Goal: Task Accomplishment & Management: Manage account settings

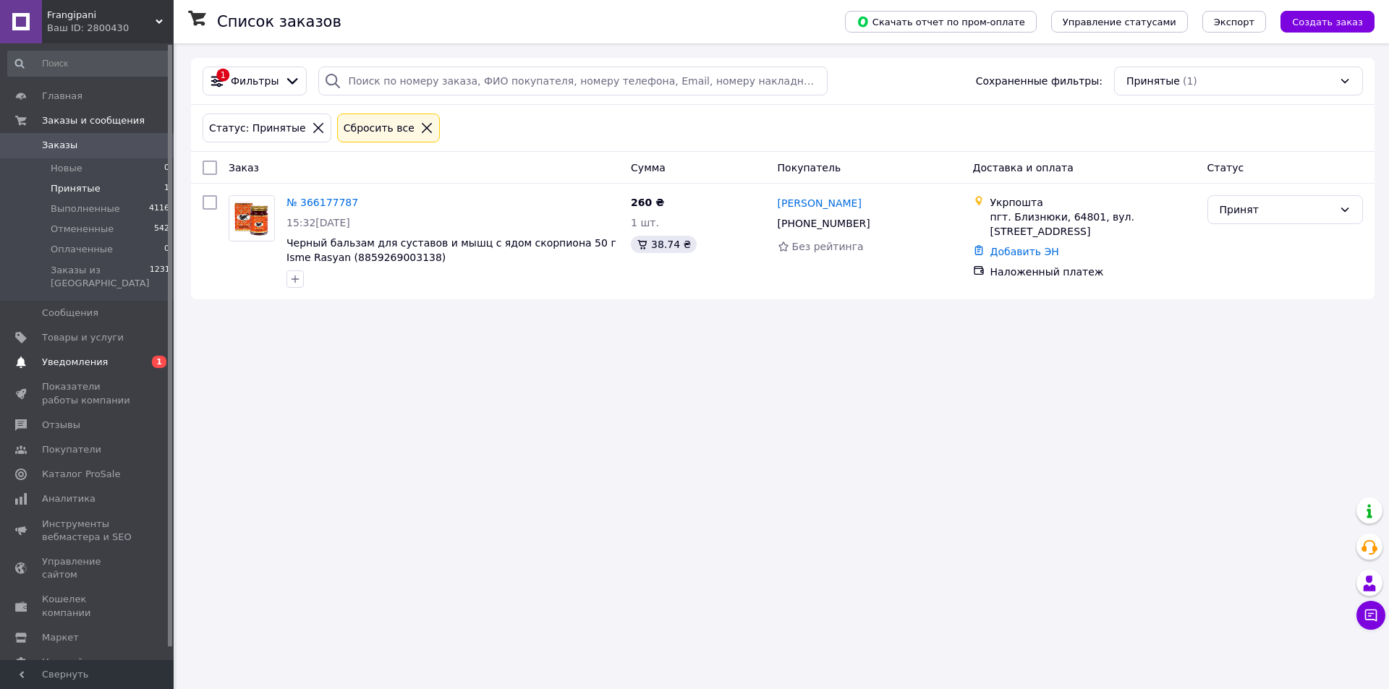
click at [90, 356] on span "Уведомления" at bounding box center [75, 362] width 66 height 13
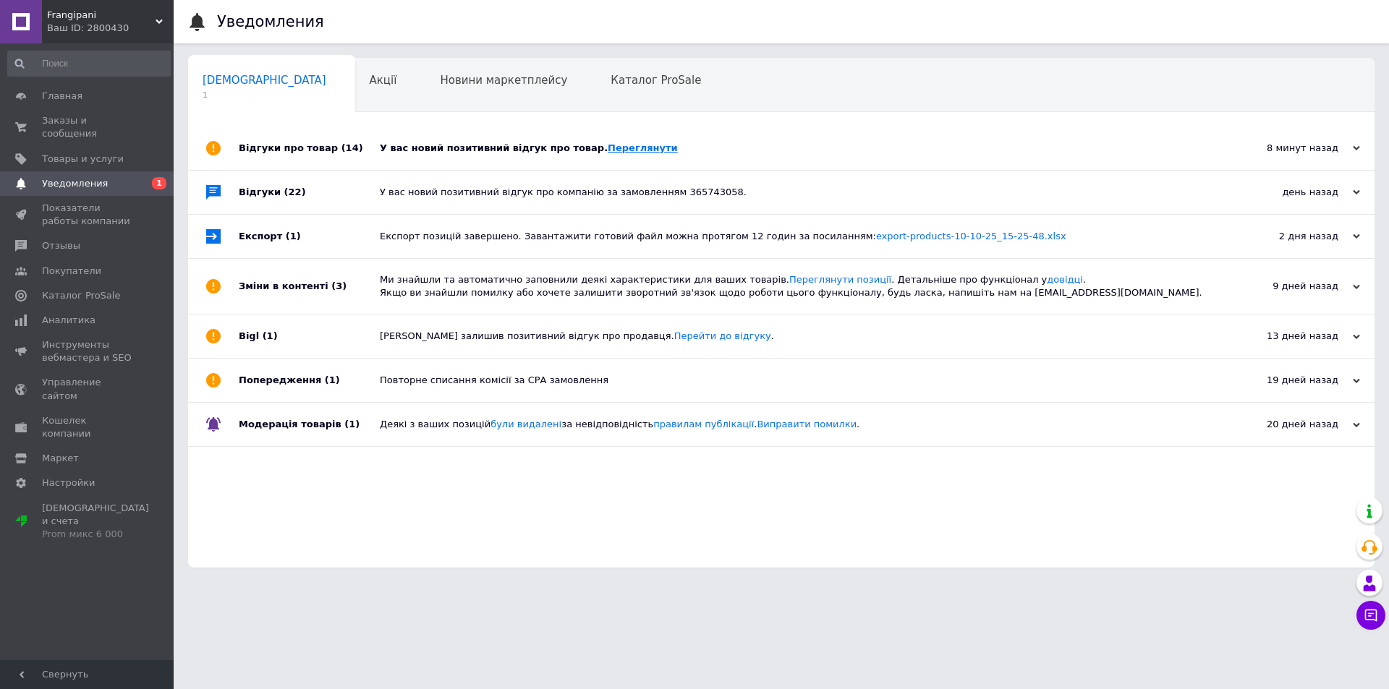
click at [626, 146] on link "Переглянути" at bounding box center [643, 147] width 70 height 11
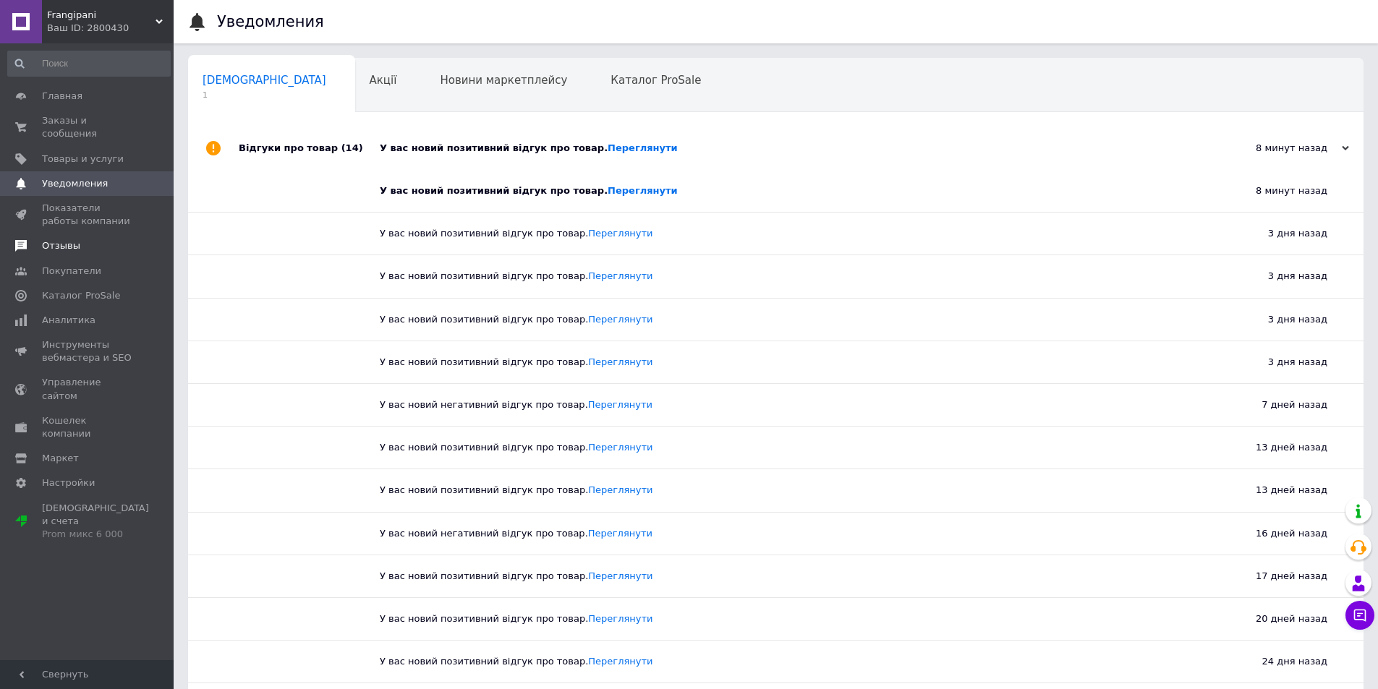
click at [56, 234] on link "Отзывы" at bounding box center [89, 246] width 178 height 25
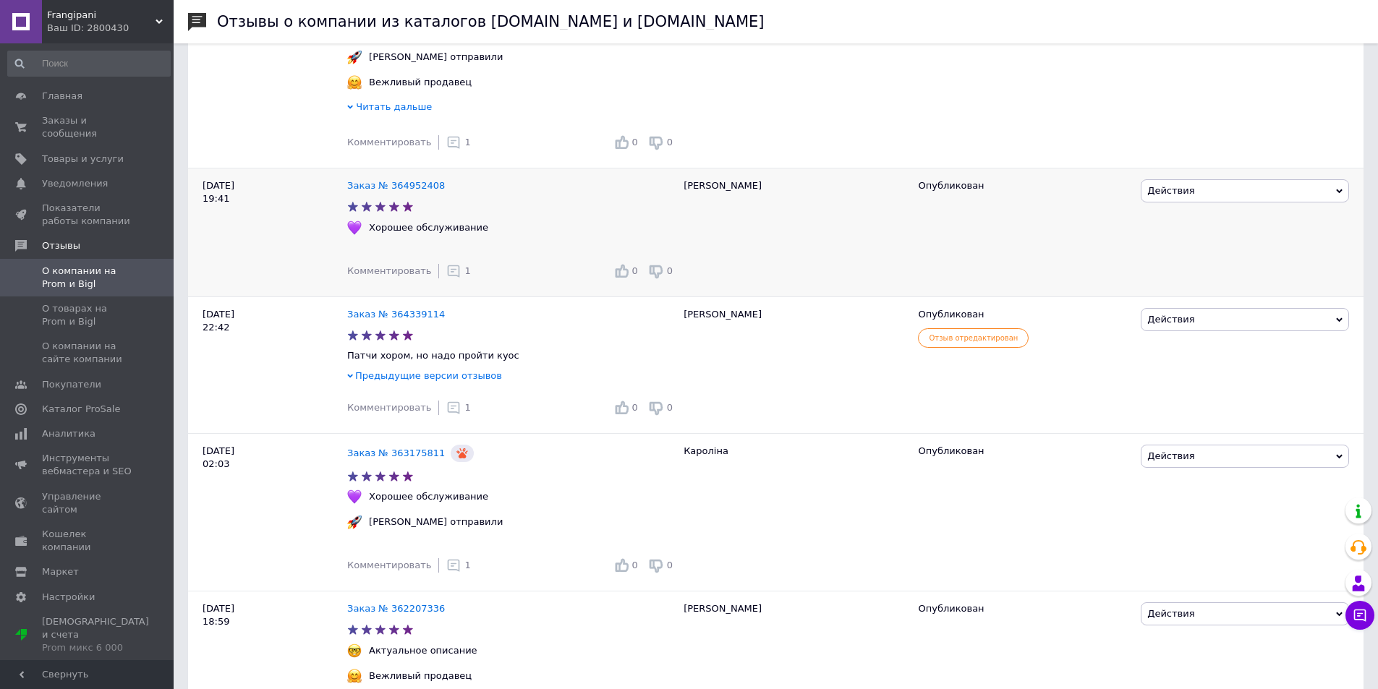
scroll to position [796, 0]
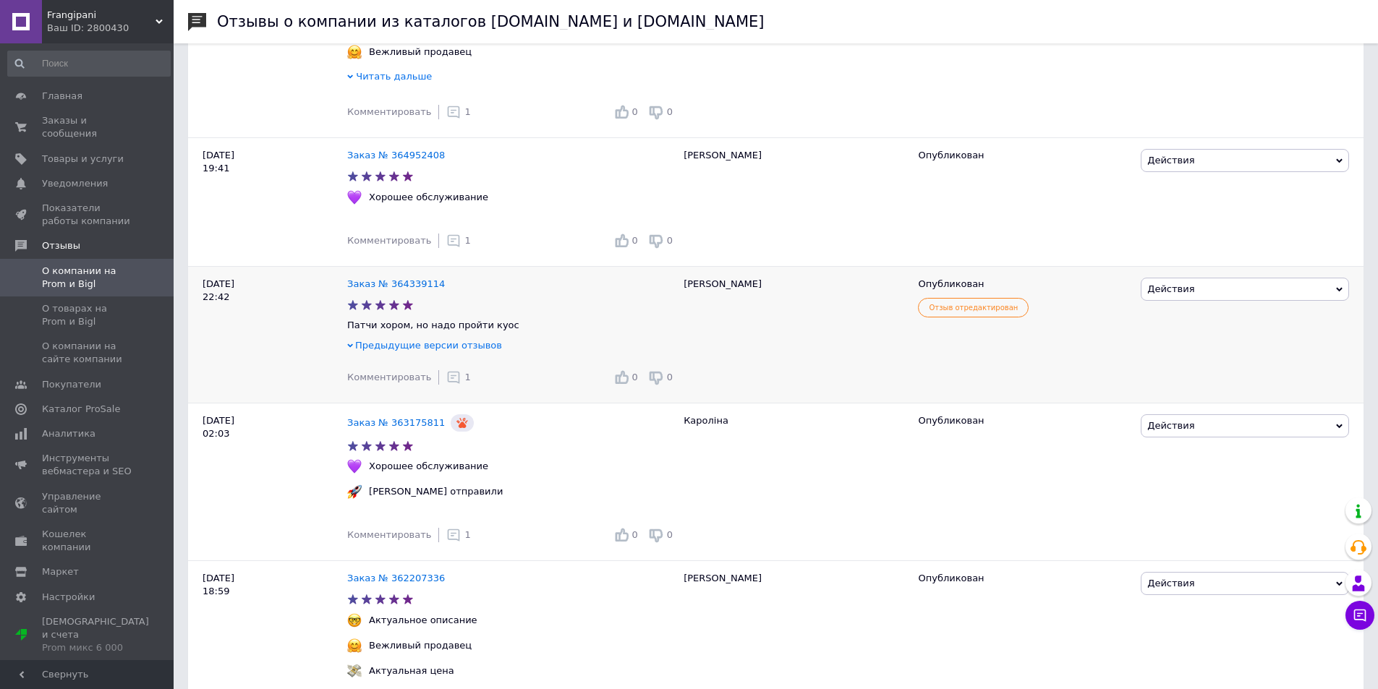
click at [417, 351] on span "Предыдущие версии отзывов" at bounding box center [428, 345] width 147 height 11
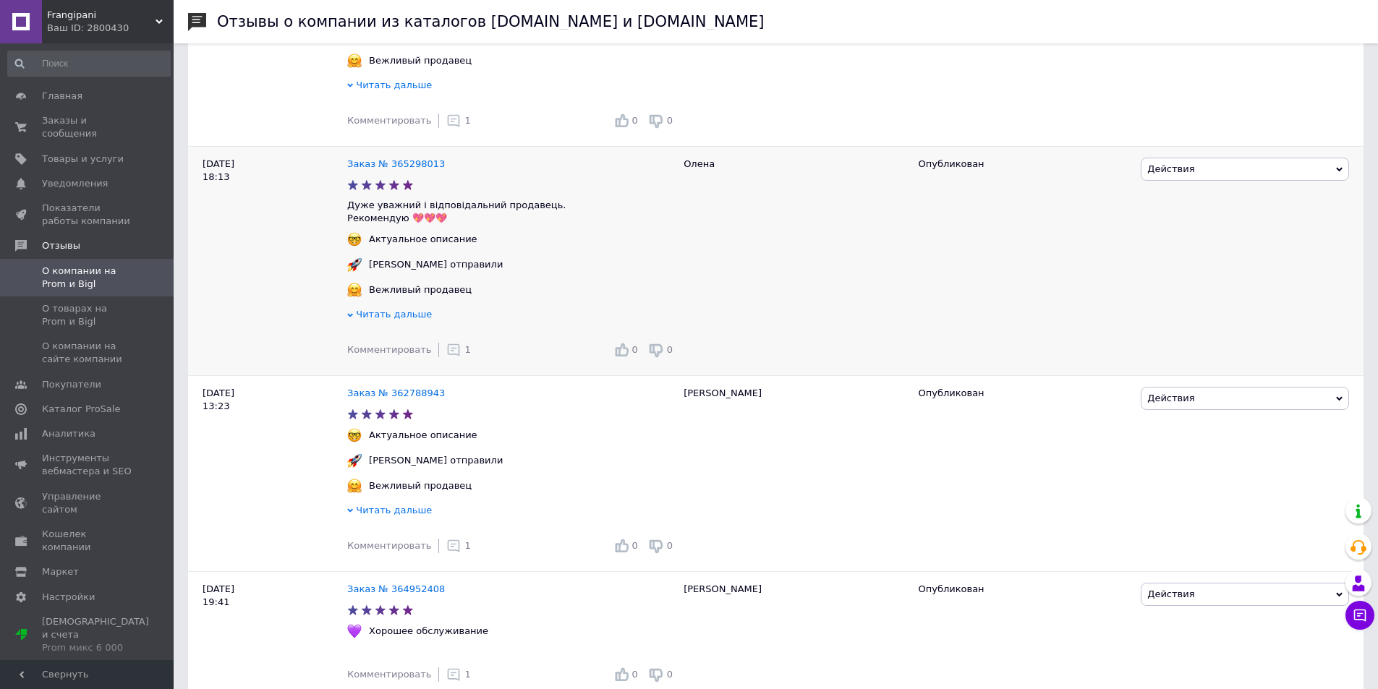
scroll to position [0, 0]
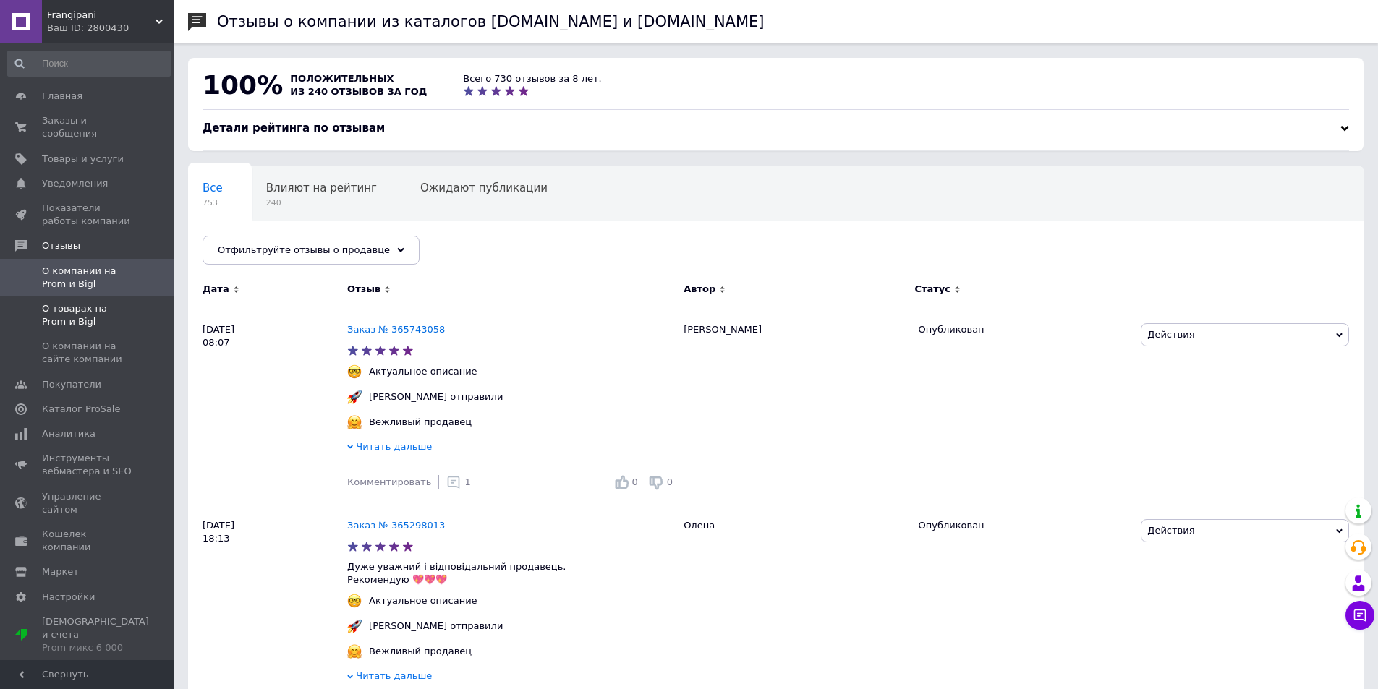
click at [82, 309] on span "О товарах на Prom и Bigl" at bounding box center [88, 315] width 92 height 26
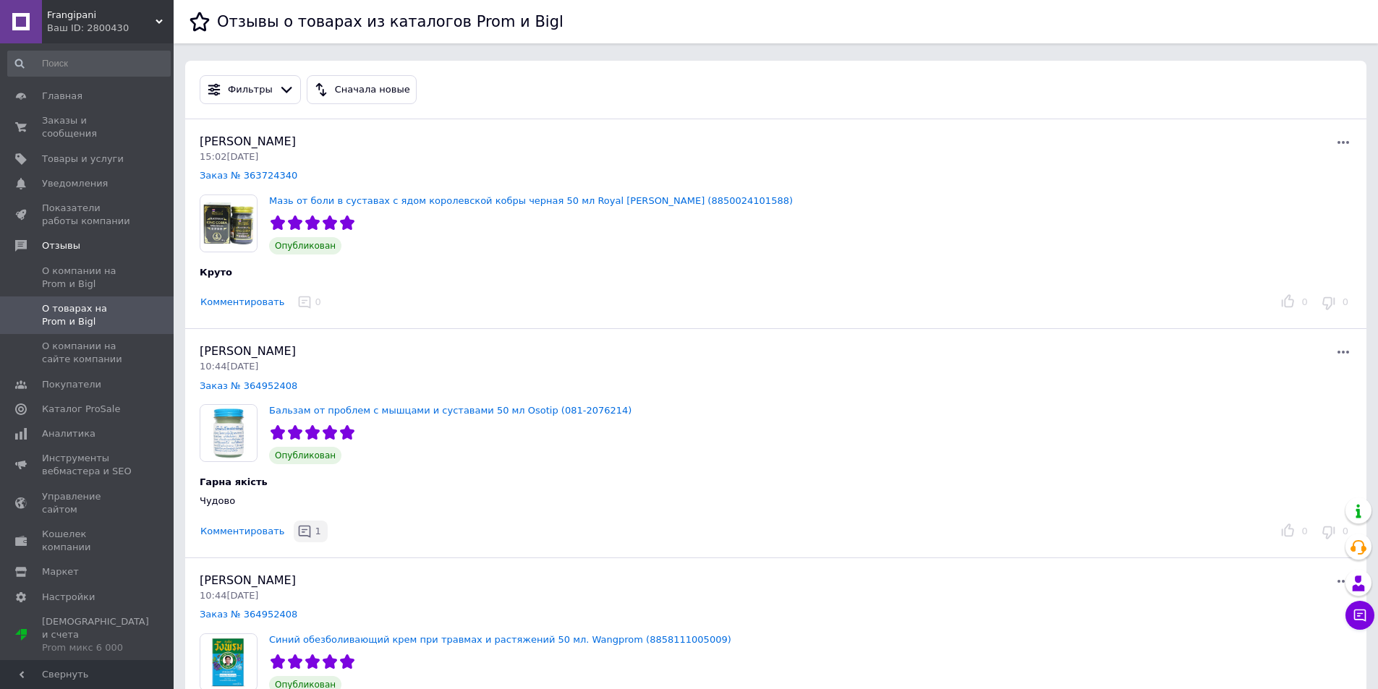
click at [297, 529] on icon "button" at bounding box center [304, 531] width 14 height 14
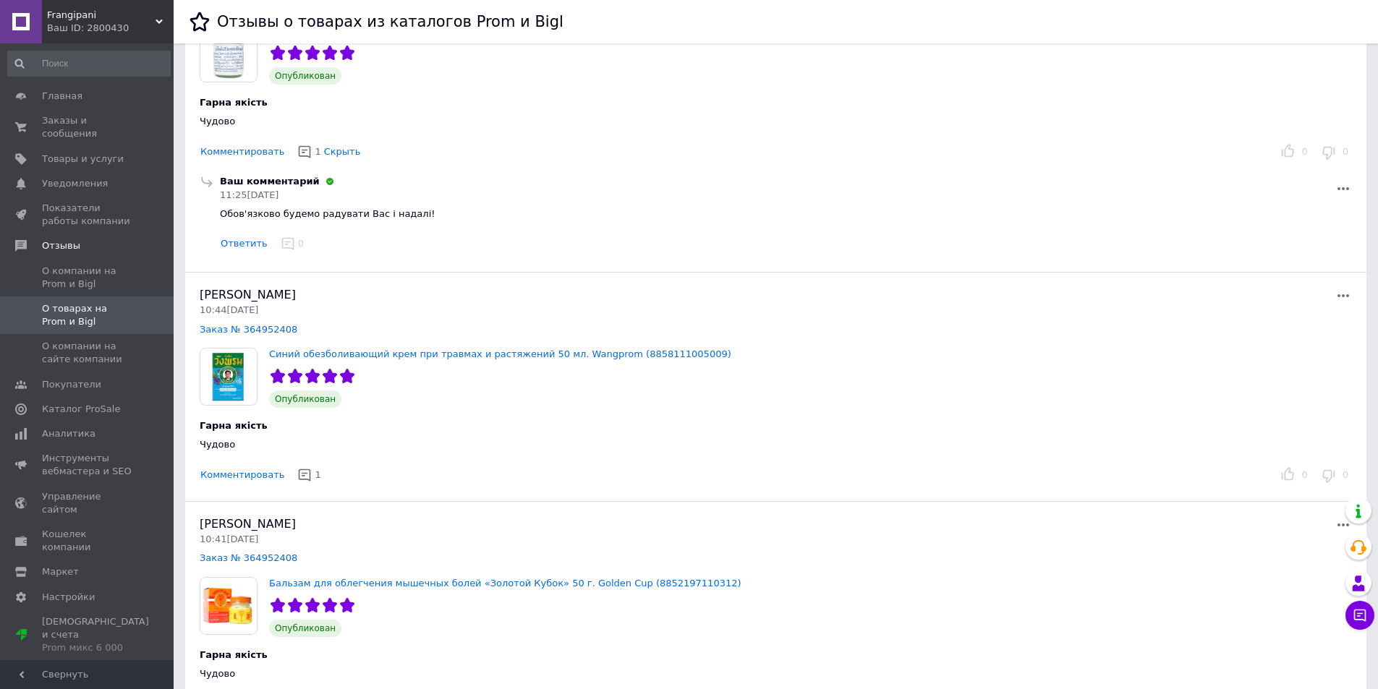
scroll to position [434, 0]
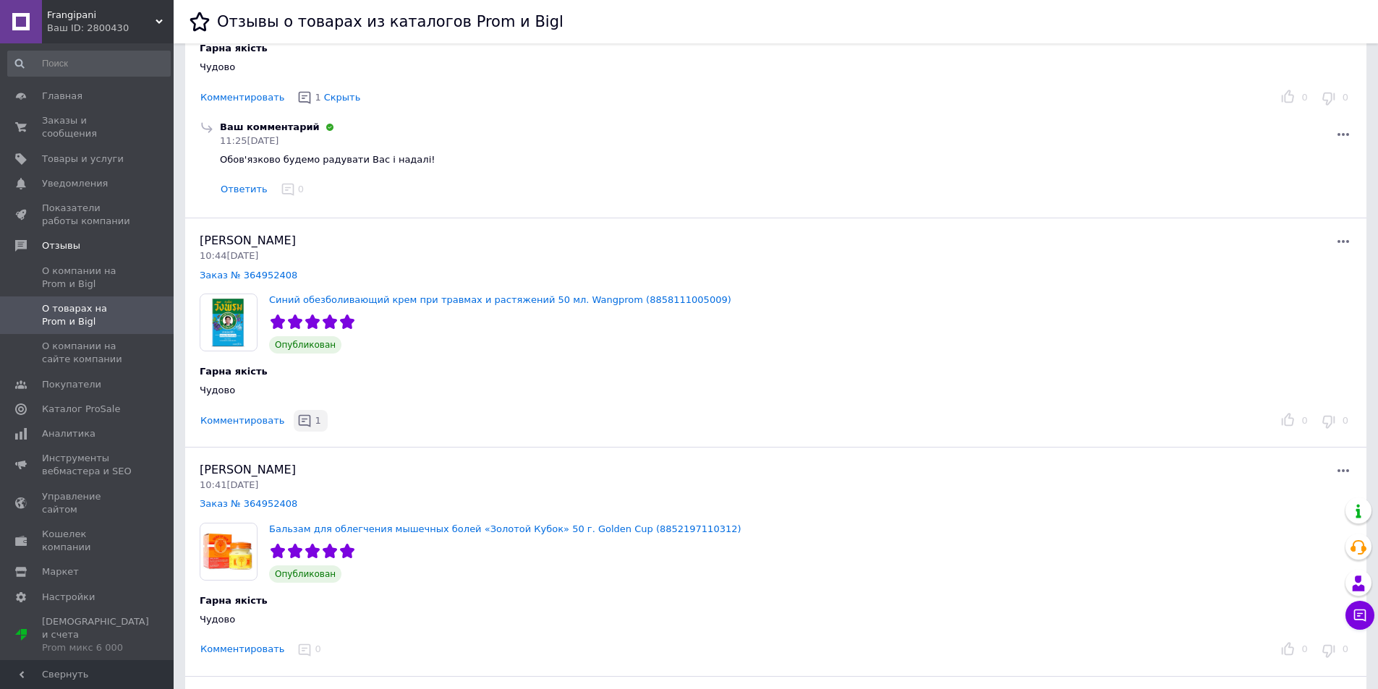
click at [297, 419] on icon "button" at bounding box center [304, 421] width 14 height 14
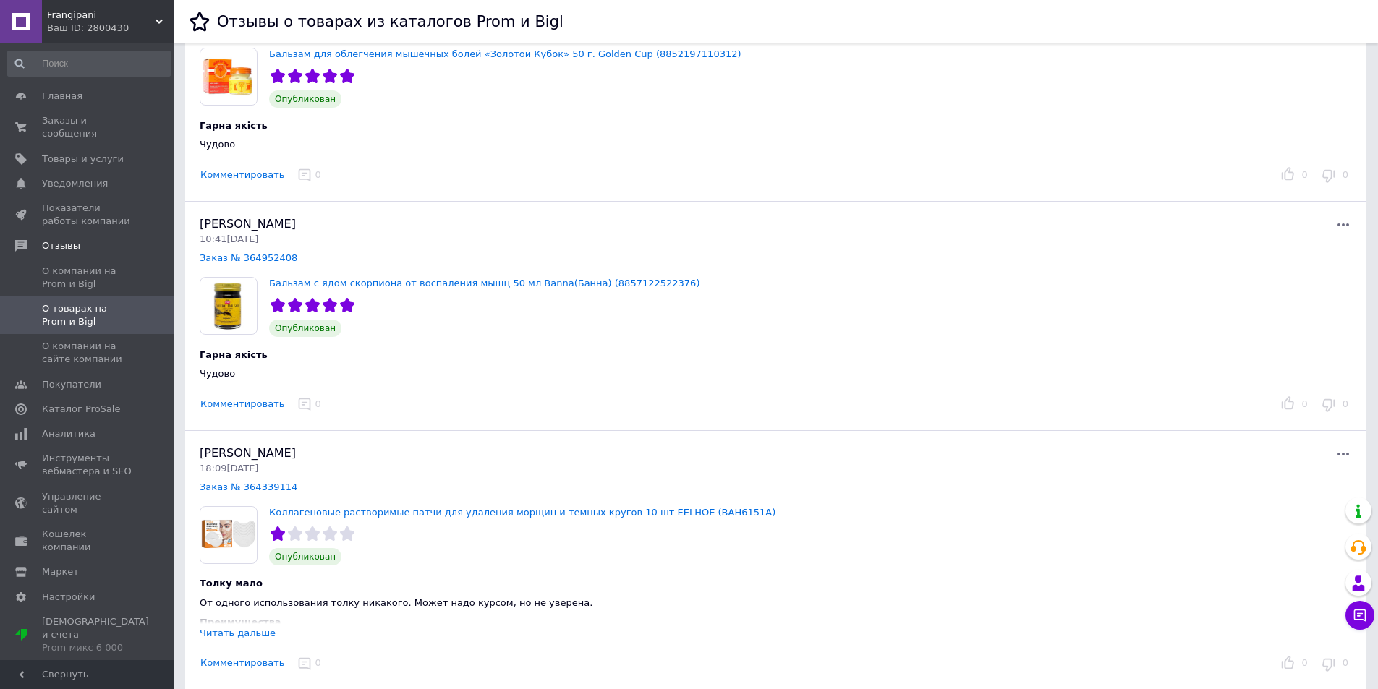
scroll to position [1013, 0]
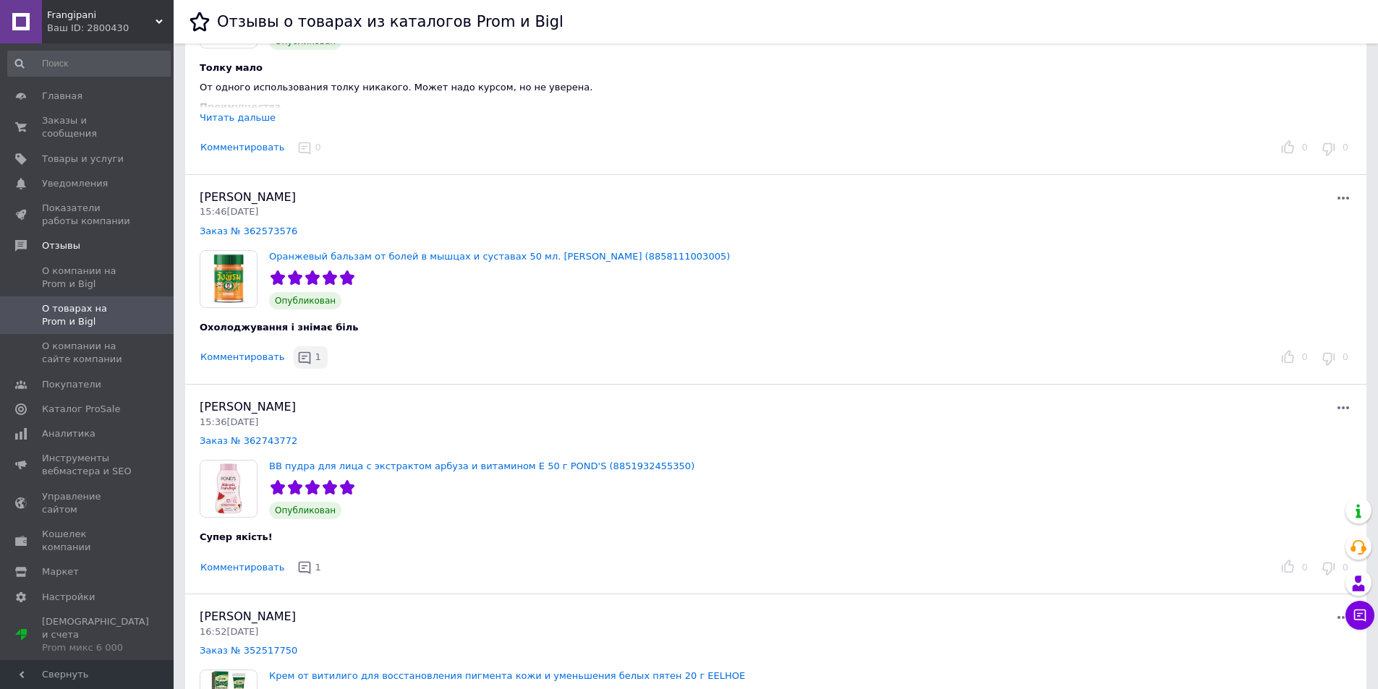
click at [297, 357] on icon "button" at bounding box center [304, 358] width 14 height 14
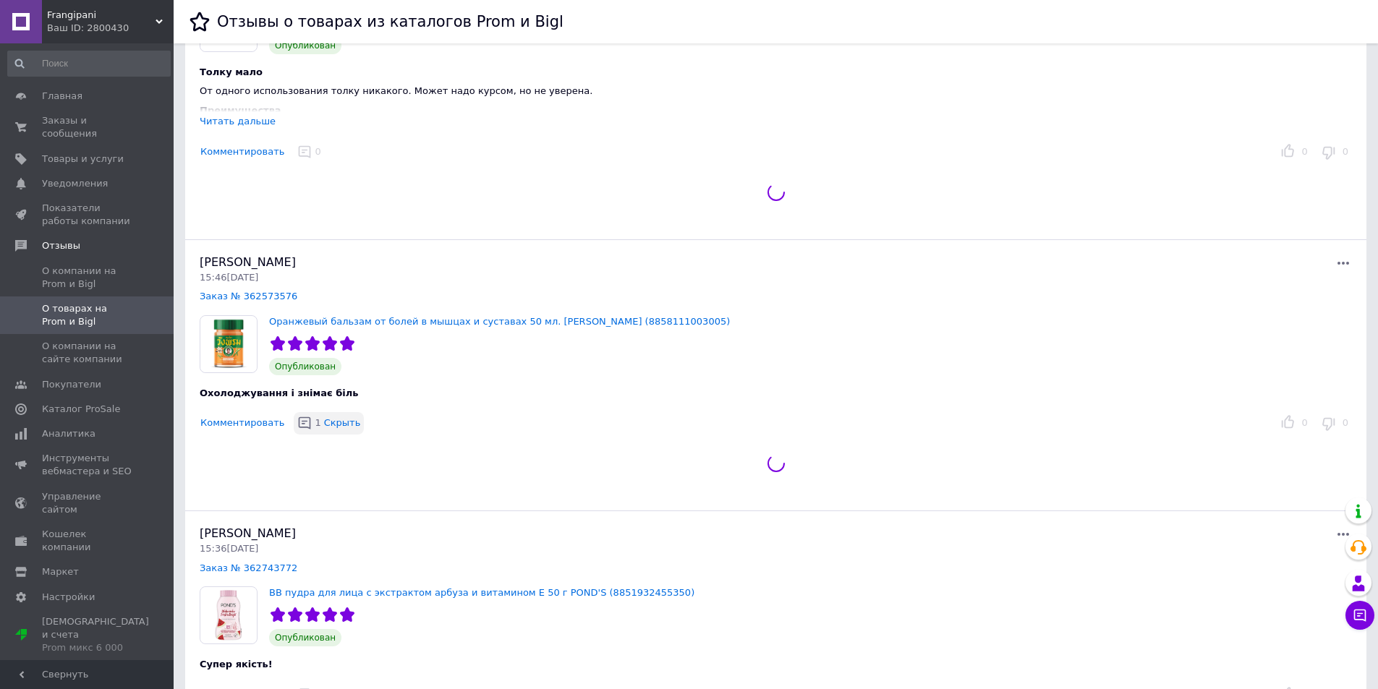
scroll to position [1519, 0]
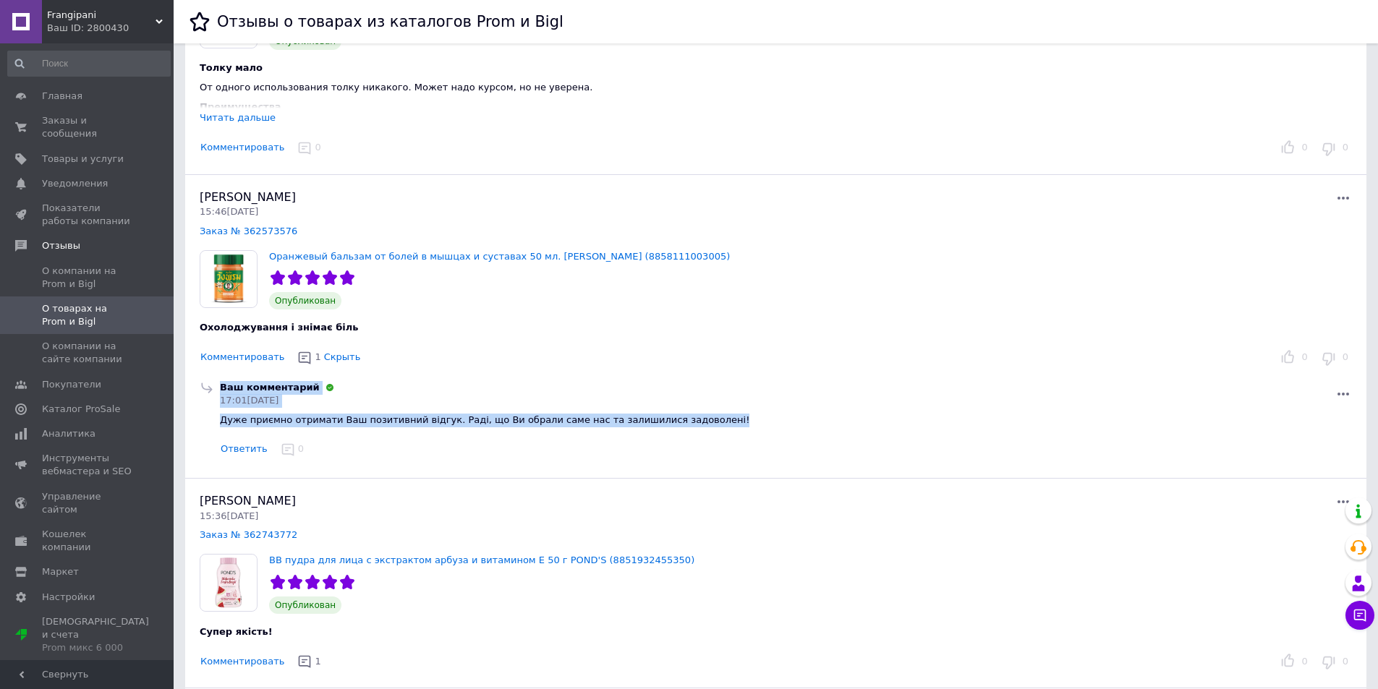
drag, startPoint x: 217, startPoint y: 418, endPoint x: 700, endPoint y: 421, distance: 483.2
click at [702, 422] on div "Ваш комментарий 17:01, 29.09.25 Дуже приємно отримати Ваш позитивний відгук. Ра…" at bounding box center [776, 421] width 1158 height 80
click at [665, 396] on div at bounding box center [846, 394] width 1012 height 17
click at [331, 407] on div "Ваш комментарий 17:01, 29.09.25" at bounding box center [786, 394] width 1138 height 27
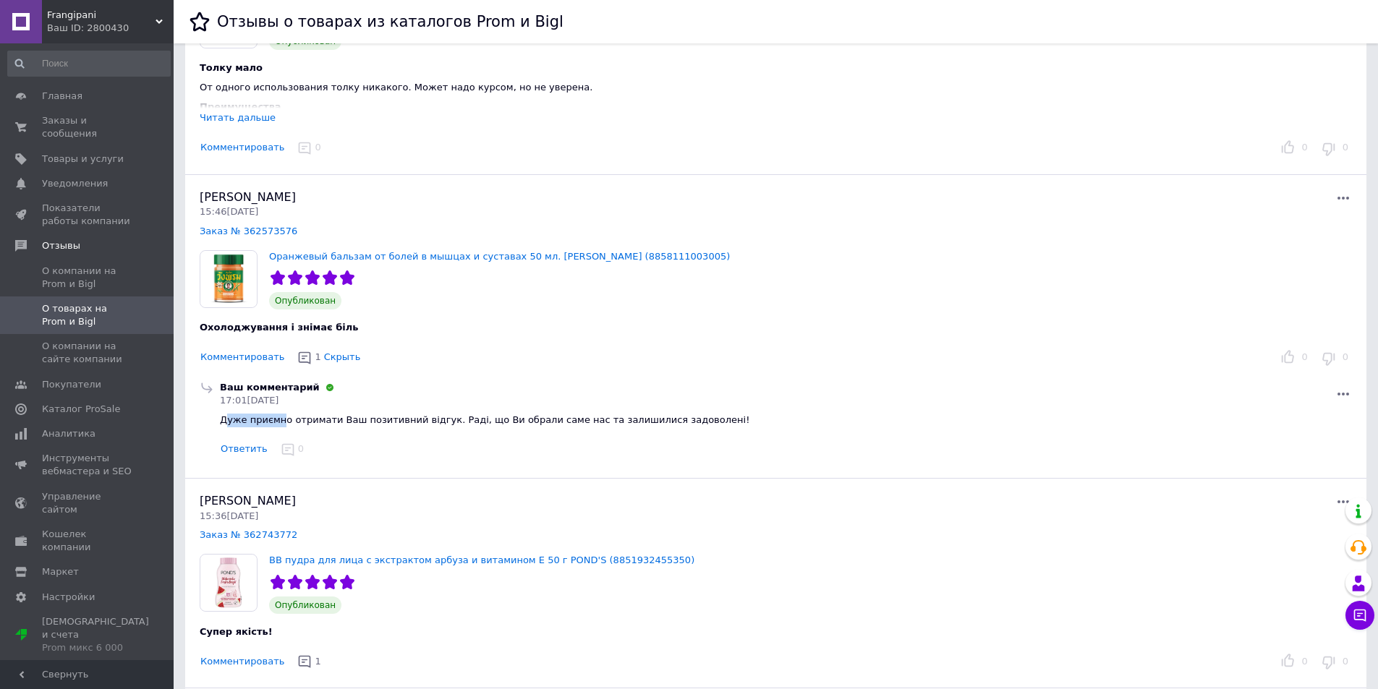
drag, startPoint x: 224, startPoint y: 420, endPoint x: 278, endPoint y: 423, distance: 54.3
click at [278, 423] on span "Дуже приємно отримати Ваш позитивний відгук. Раді, що Ви обрали саме нас та зал…" at bounding box center [484, 419] width 529 height 11
drag, startPoint x: 223, startPoint y: 418, endPoint x: 678, endPoint y: 418, distance: 455.7
click at [678, 418] on div "Дуже приємно отримати Ваш позитивний відгук. Раді, що Ви обрали саме нас та зал…" at bounding box center [786, 421] width 1132 height 14
copy span "Дуже приємно отримати Ваш позитивний відгук. Раді, що Ви обрали саме нас та зал…"
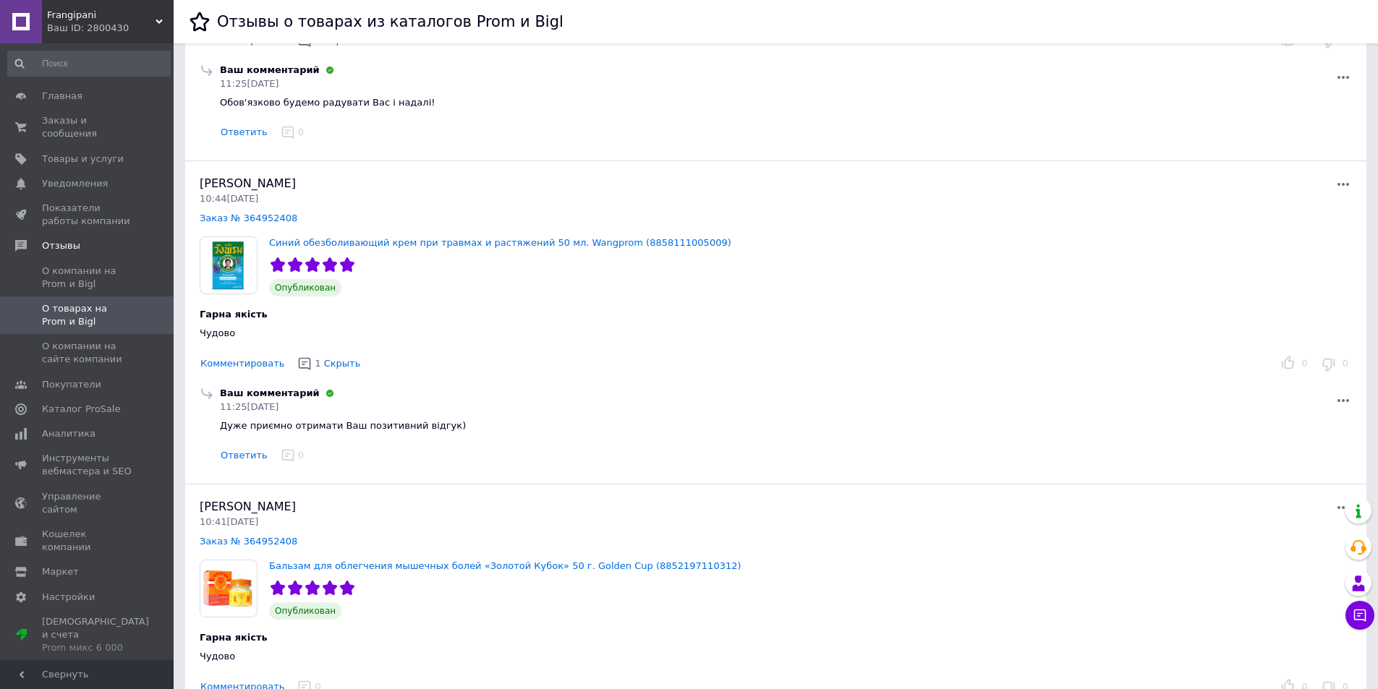
scroll to position [0, 0]
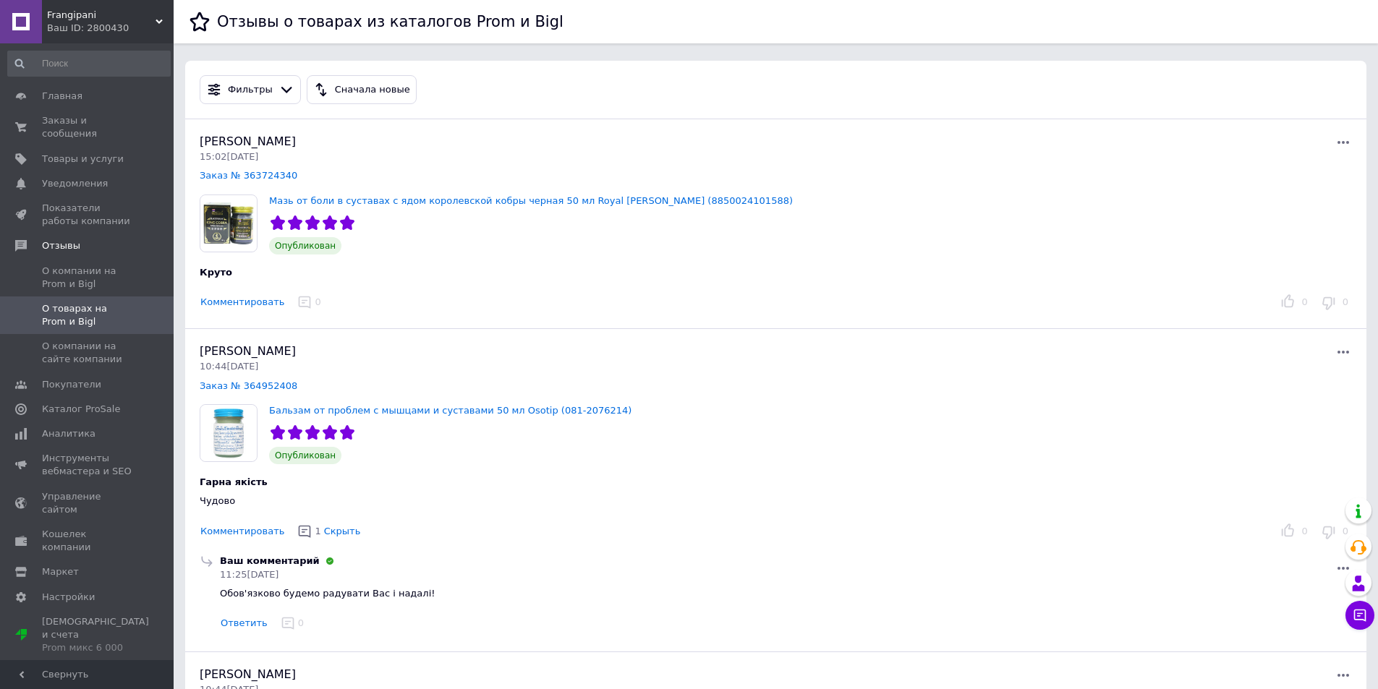
click at [234, 302] on button "Комментировать" at bounding box center [242, 302] width 85 height 15
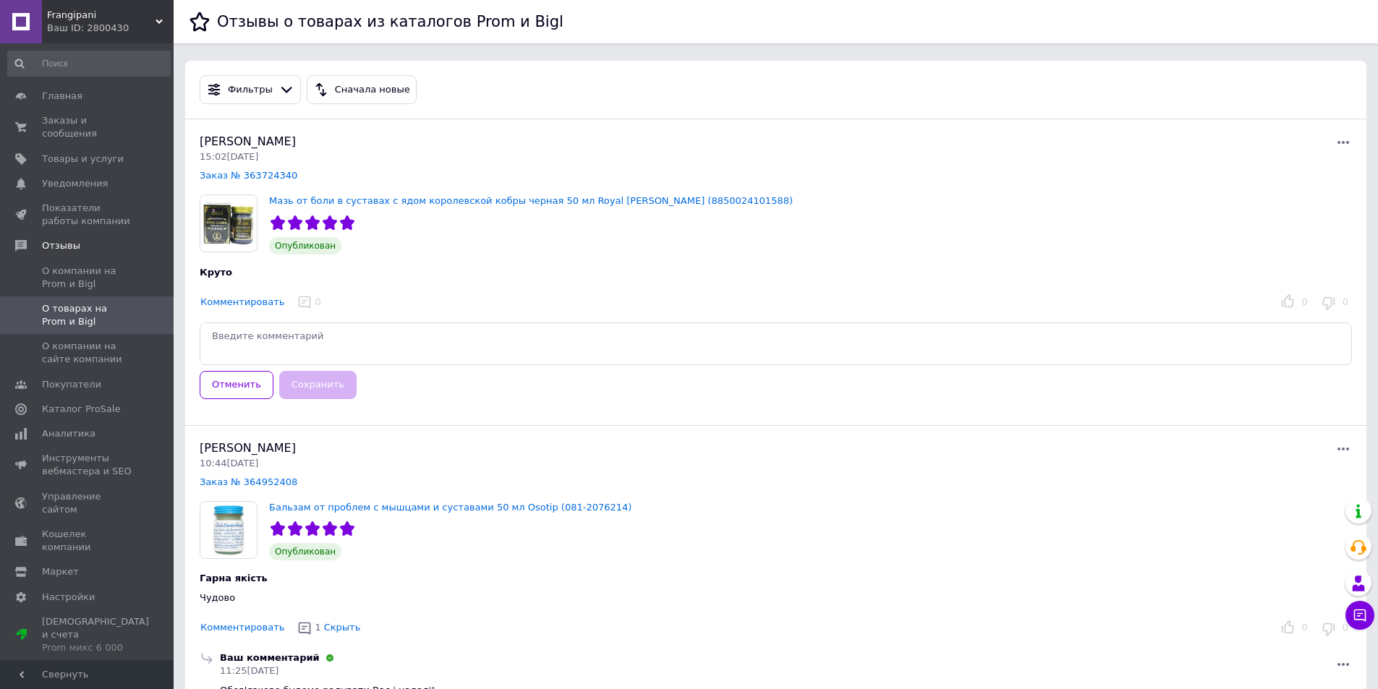
click at [291, 335] on textarea at bounding box center [776, 344] width 1152 height 43
type textarea "Дуже приємно отримати Ваш позитивний відгук. Раді, що Ви обрали саме нас та зал…"
click at [316, 381] on button "Сохранить" at bounding box center [317, 385] width 77 height 28
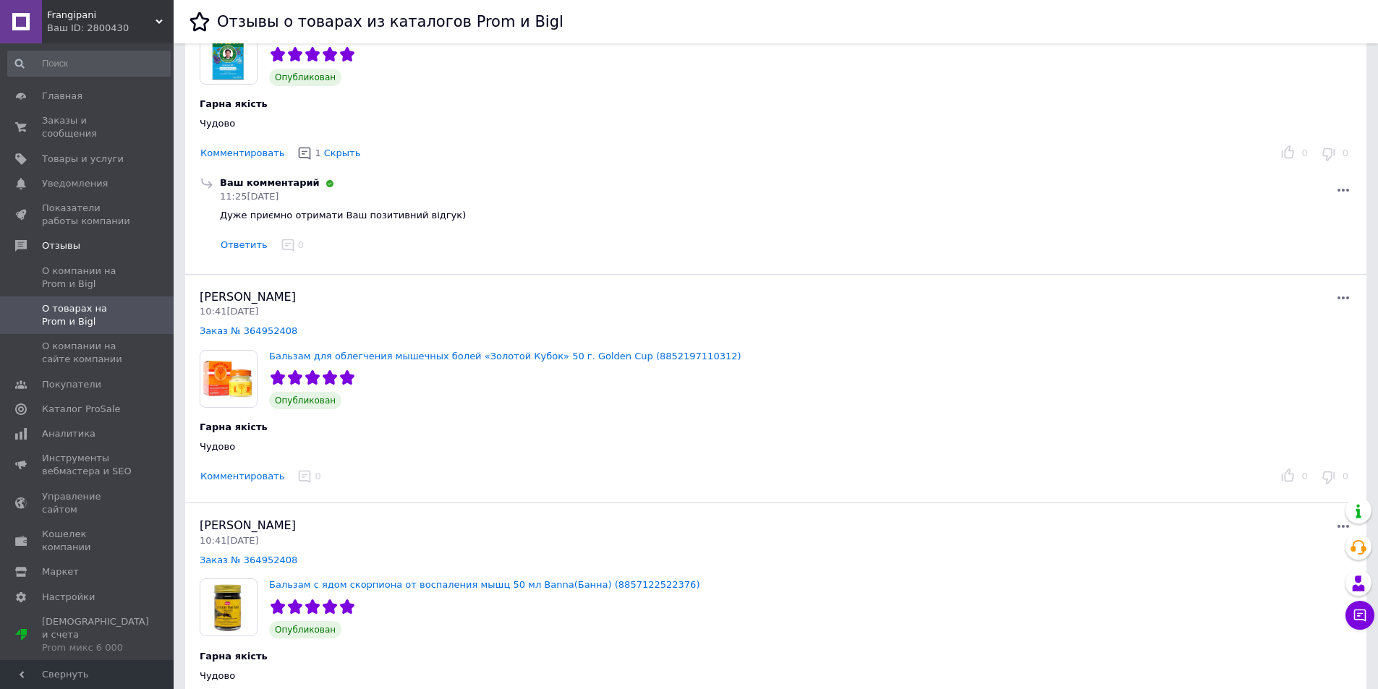
scroll to position [868, 0]
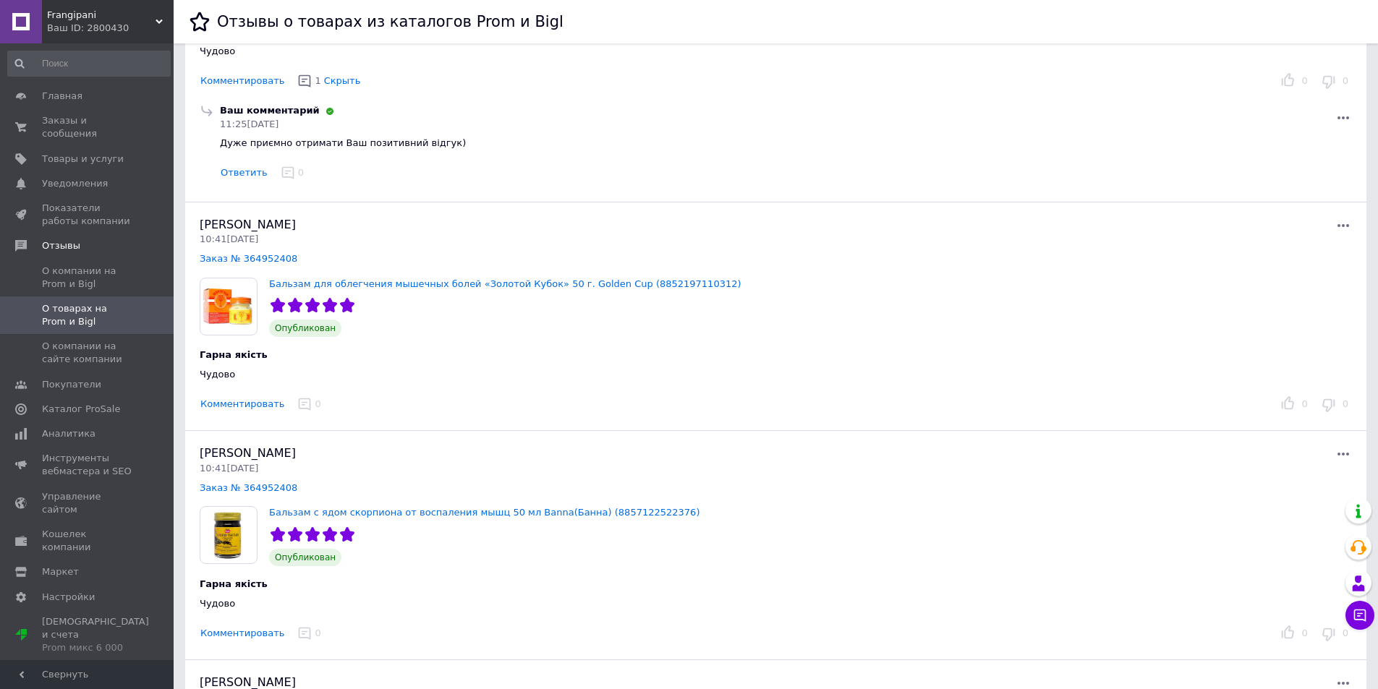
click at [223, 407] on button "Комментировать" at bounding box center [242, 404] width 85 height 15
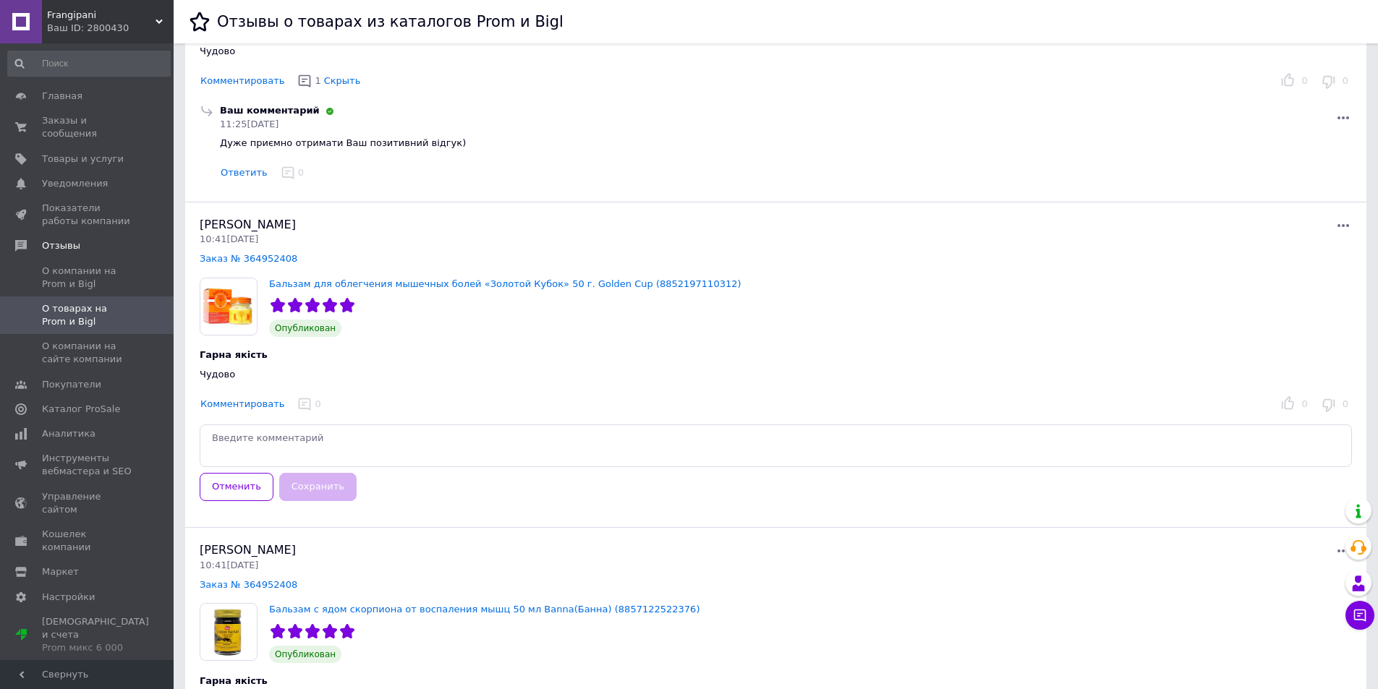
click at [261, 439] on textarea at bounding box center [776, 446] width 1152 height 43
type textarea "Дуже приємно отримати Ваш позитивний відгук. Раді, що Ви обрали саме нас та зал…"
click at [294, 488] on button "Сохранить" at bounding box center [317, 487] width 77 height 28
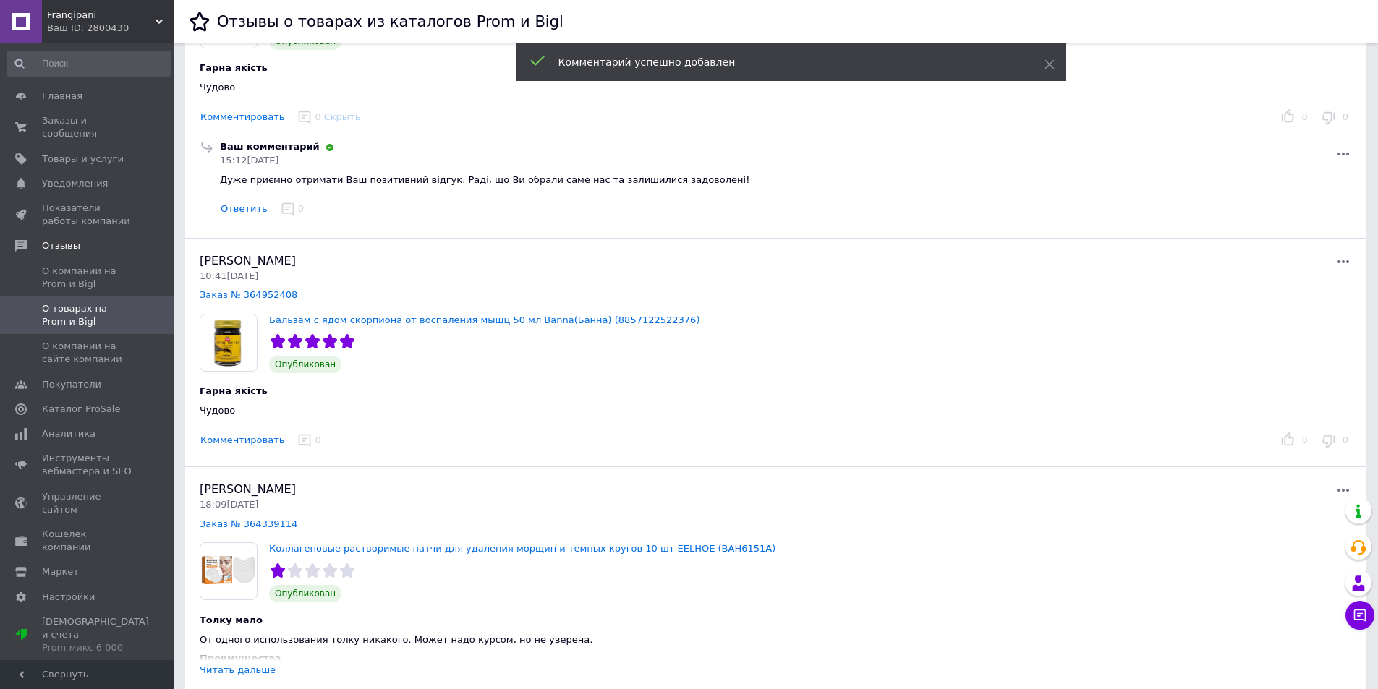
scroll to position [1157, 0]
click at [238, 440] on button "Комментировать" at bounding box center [242, 438] width 85 height 15
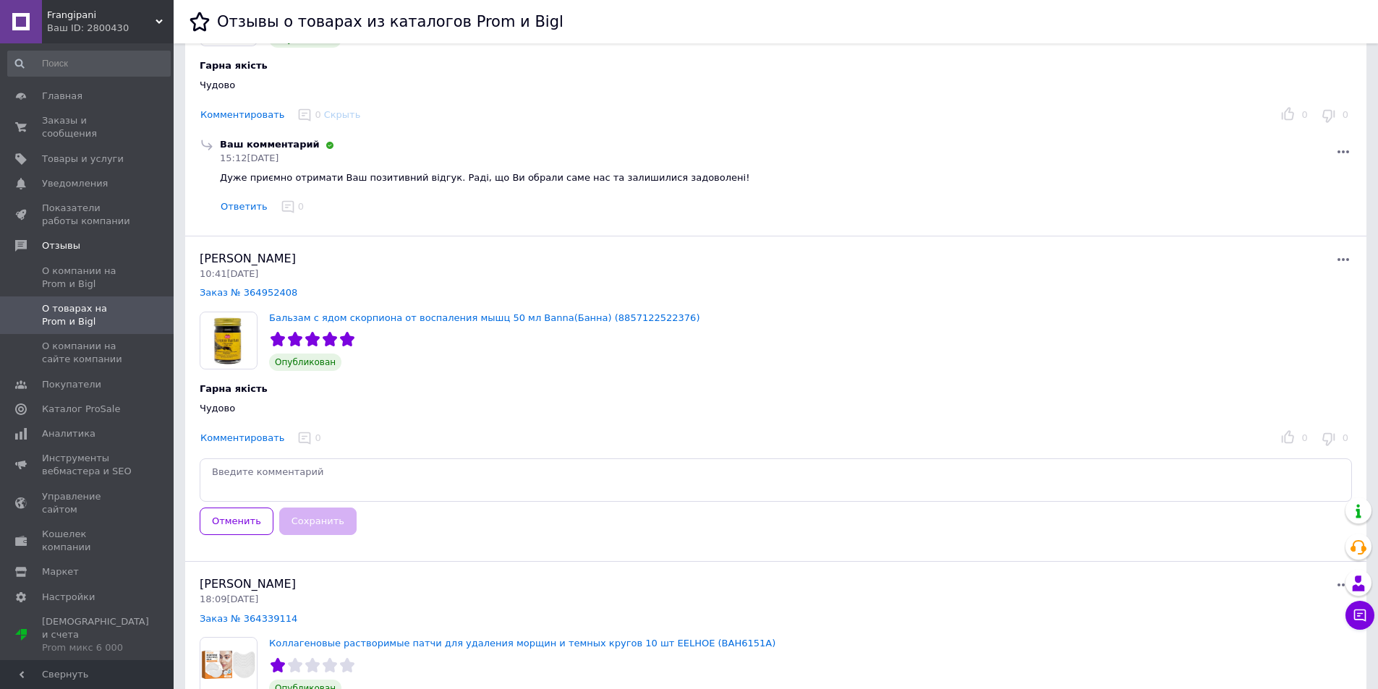
click at [284, 472] on textarea at bounding box center [776, 480] width 1152 height 43
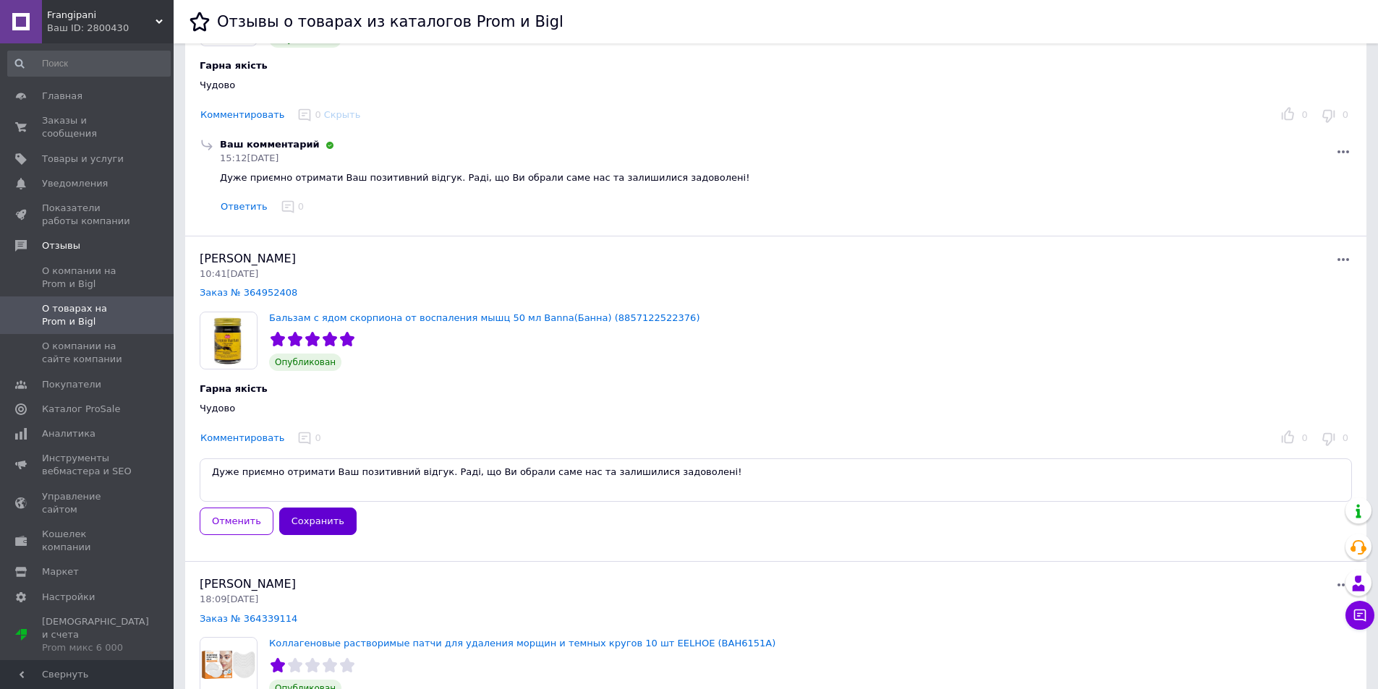
type textarea "Дуже приємно отримати Ваш позитивний відгук. Раді, що Ви обрали саме нас та зал…"
click at [303, 511] on button "Сохранить" at bounding box center [317, 522] width 77 height 28
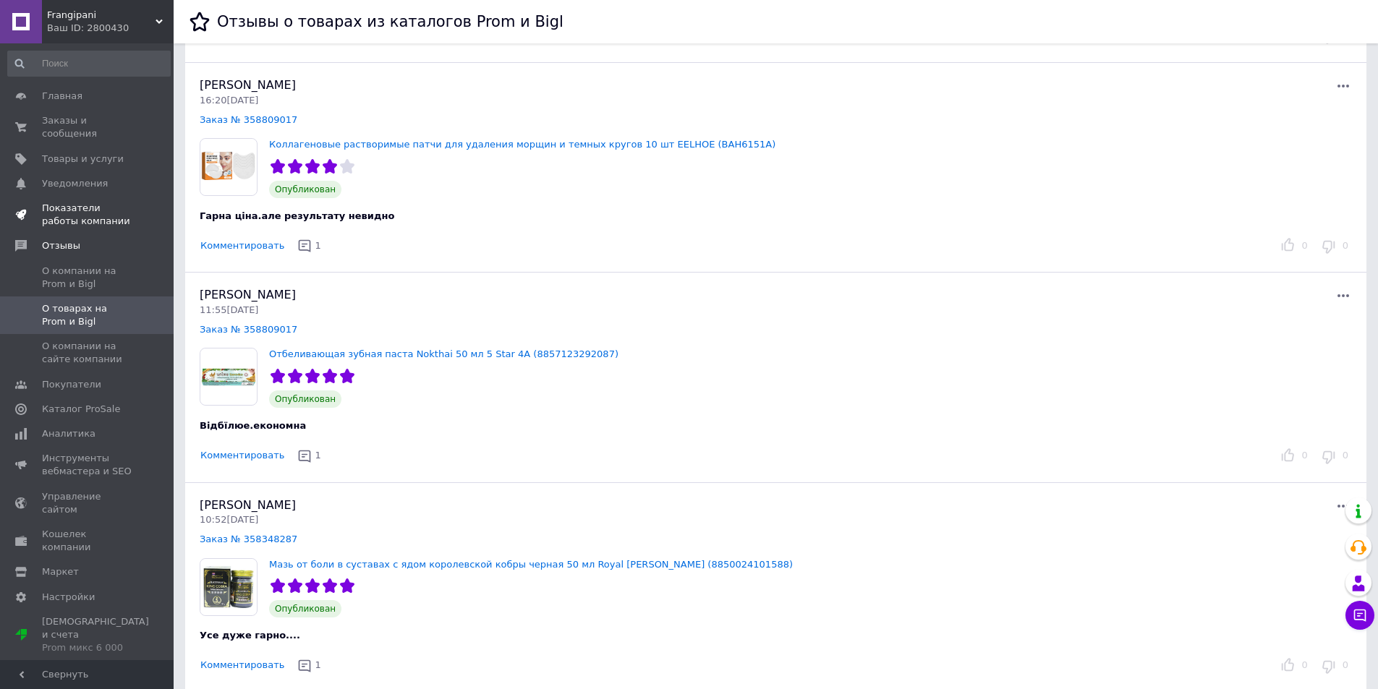
scroll to position [4194, 0]
click at [65, 125] on span "Заказы и сообщения" at bounding box center [88, 127] width 92 height 26
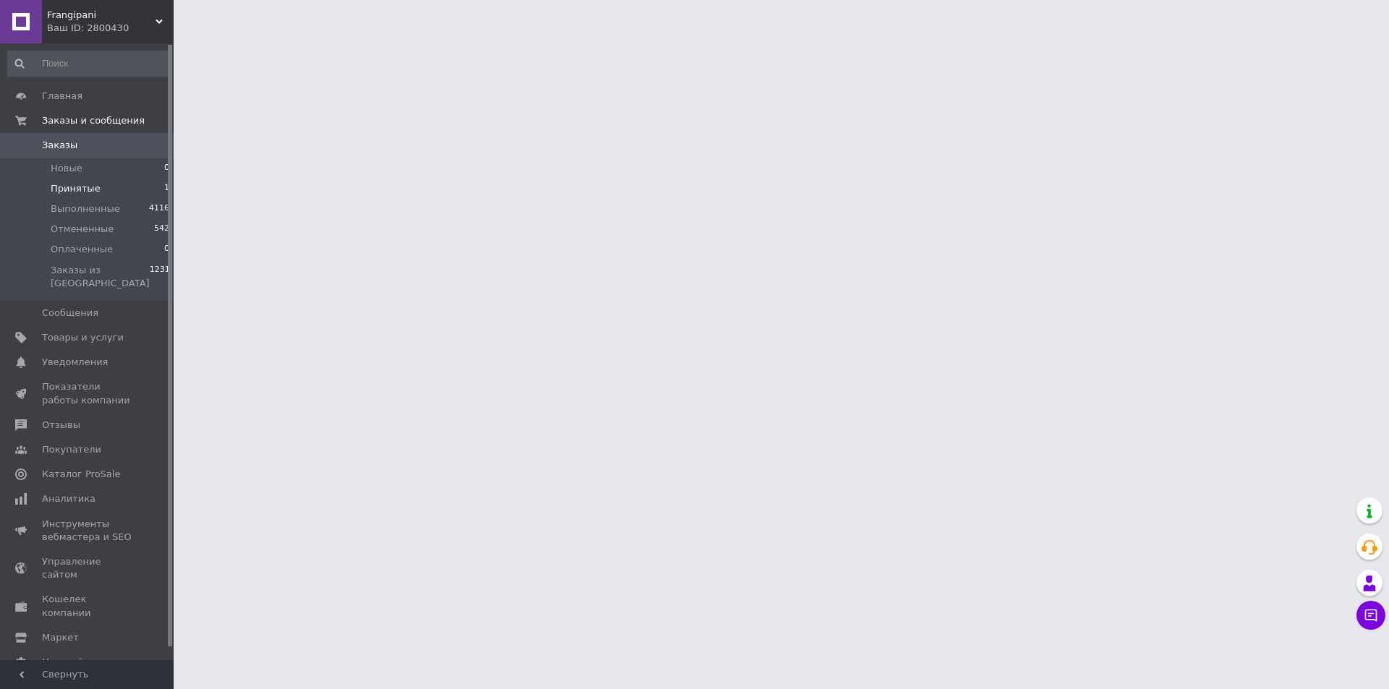
click at [72, 188] on span "Принятые" at bounding box center [76, 188] width 50 height 13
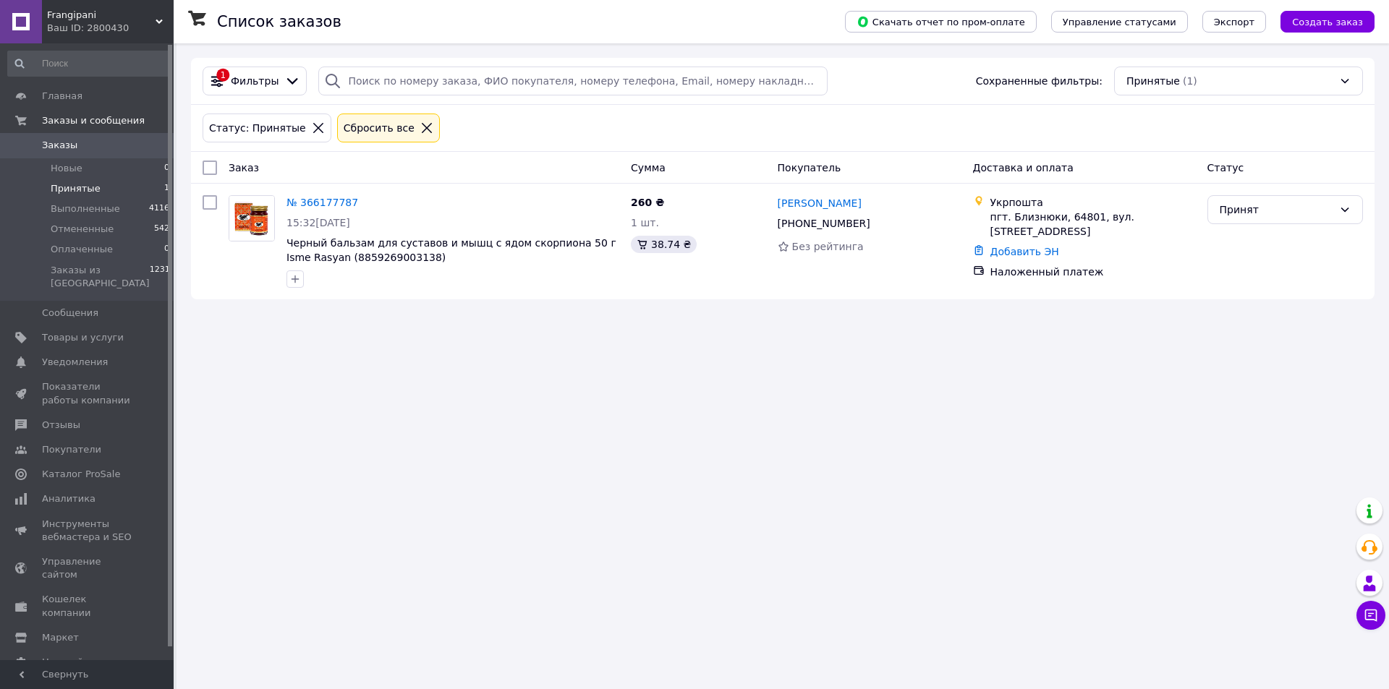
click at [332, 399] on div "Список заказов Скачать отчет по пром-оплате Управление статусами Экспорт Создат…" at bounding box center [782, 344] width 1212 height 689
click at [59, 249] on span "Оплаченные" at bounding box center [82, 249] width 62 height 13
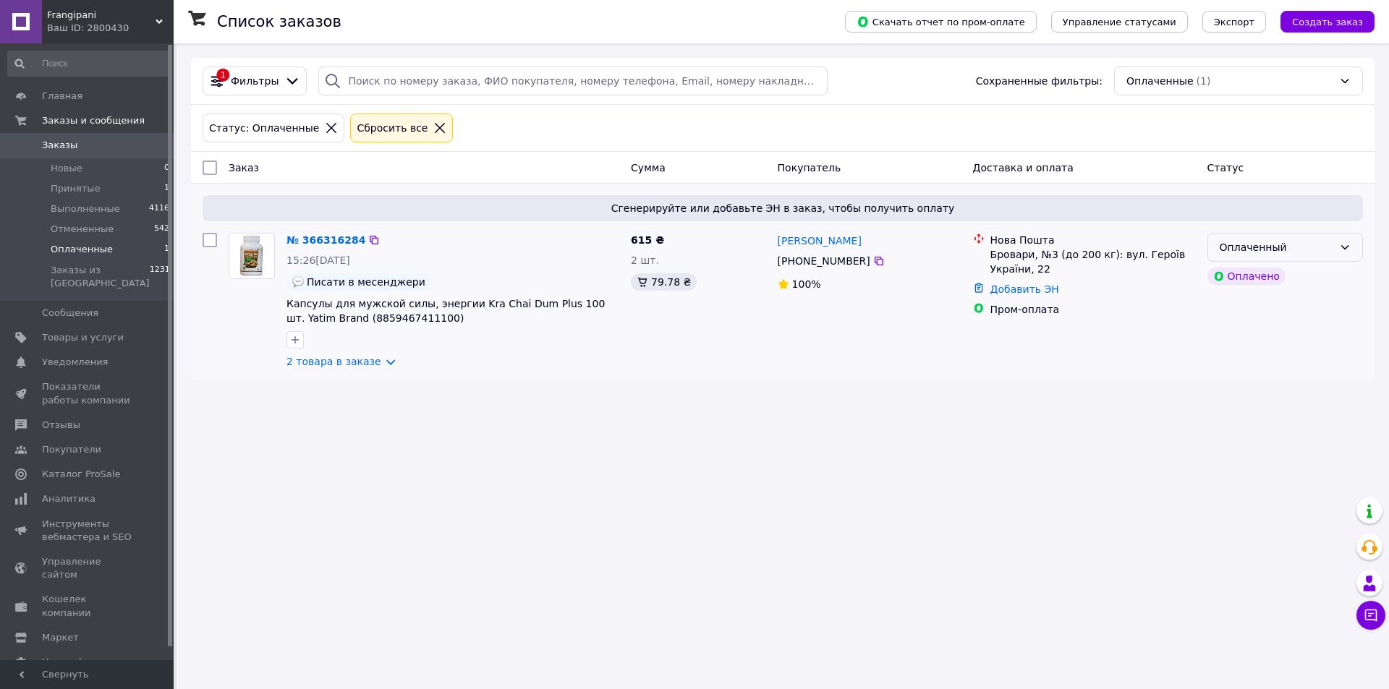
click at [1327, 238] on div "Оплаченный" at bounding box center [1285, 247] width 156 height 29
click at [1313, 266] on li "Принят" at bounding box center [1285, 279] width 154 height 26
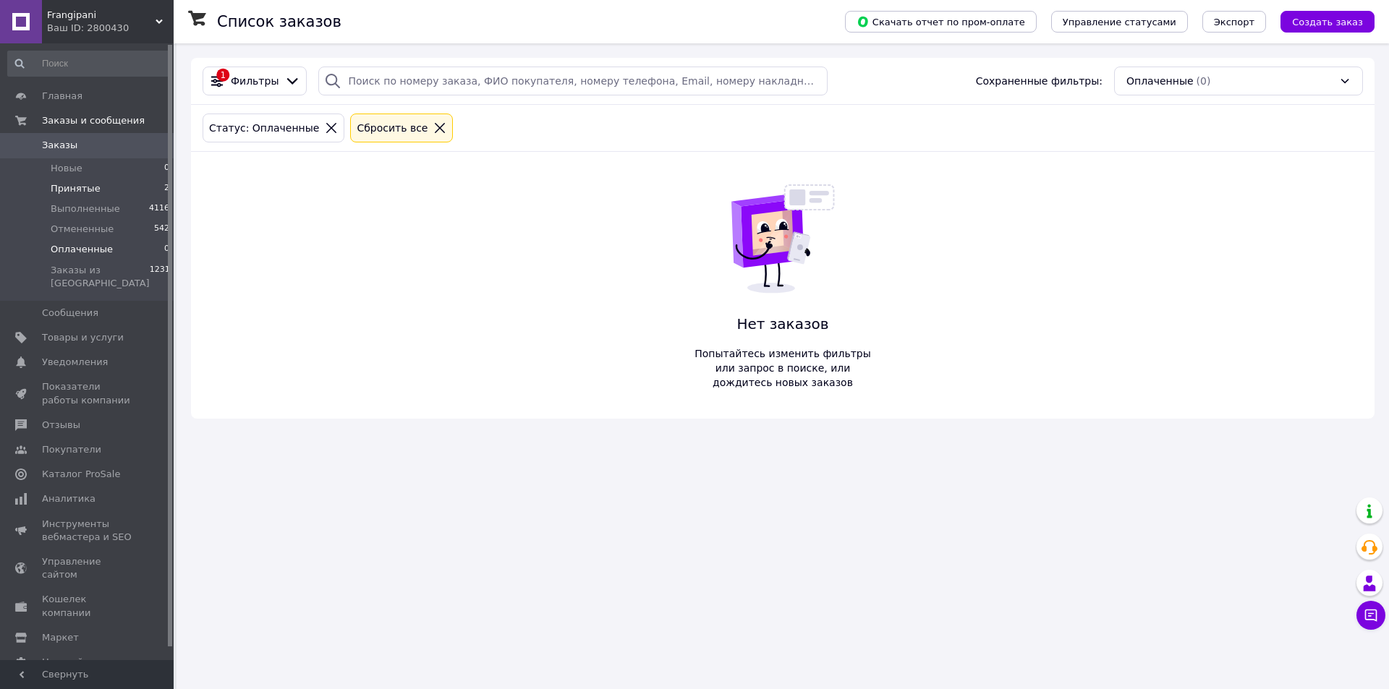
click at [71, 190] on span "Принятые" at bounding box center [76, 188] width 50 height 13
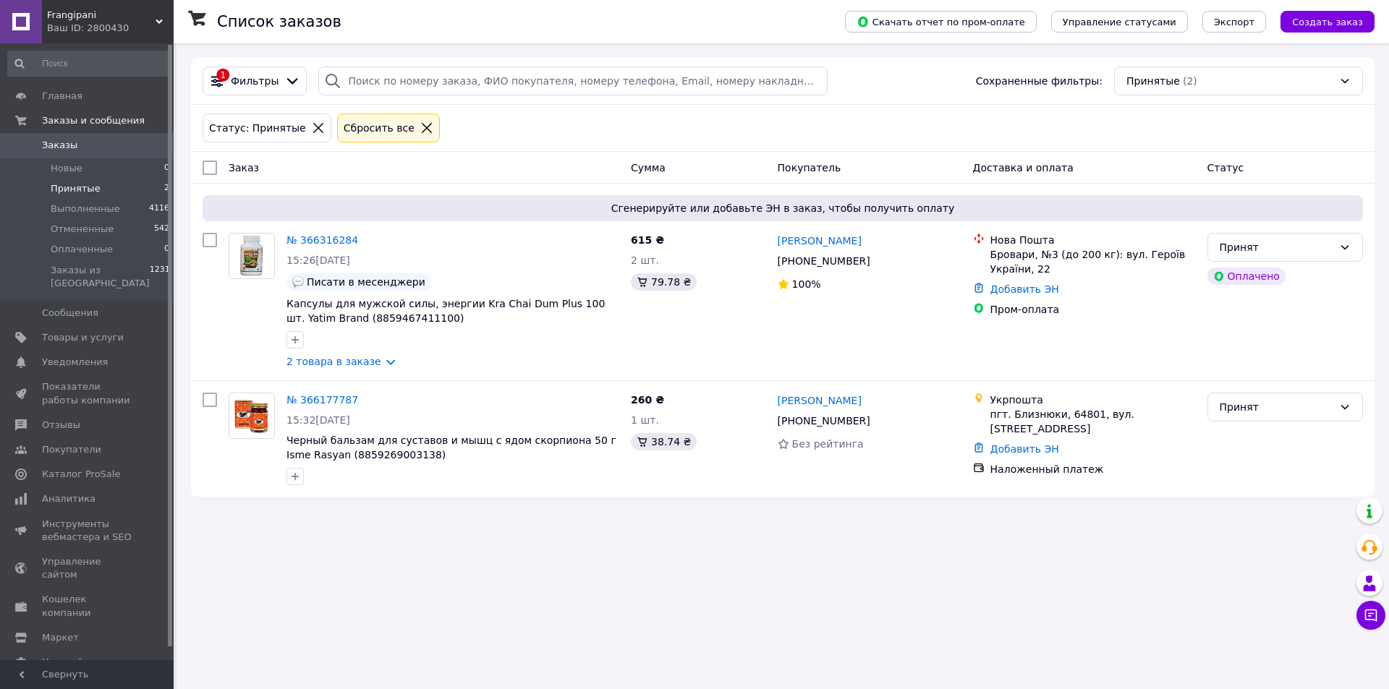
click at [432, 557] on div "Список заказов Скачать отчет по пром-оплате Управление статусами Экспорт Создат…" at bounding box center [782, 344] width 1212 height 689
click at [81, 186] on span "Принятые" at bounding box center [76, 188] width 50 height 13
click at [294, 543] on div "Список заказов Скачать отчет по пром-оплате Управление статусами Экспорт Создат…" at bounding box center [782, 344] width 1212 height 689
